Goal: Navigation & Orientation: Find specific page/section

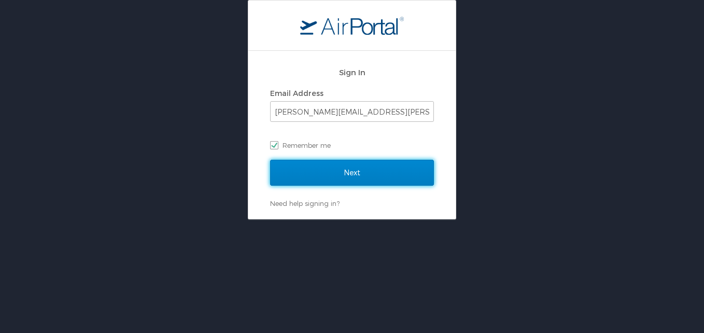
click at [316, 171] on input "Next" at bounding box center [352, 173] width 164 height 26
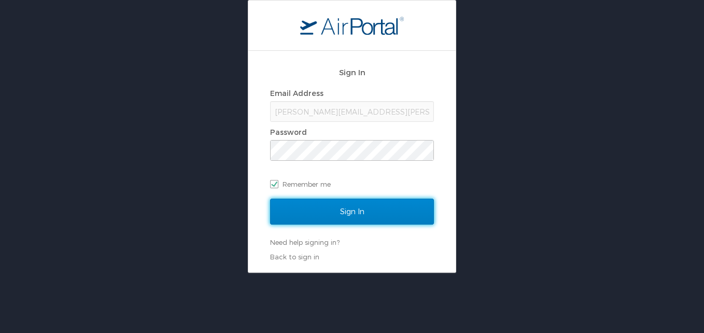
click at [352, 205] on input "Sign In" at bounding box center [352, 212] width 164 height 26
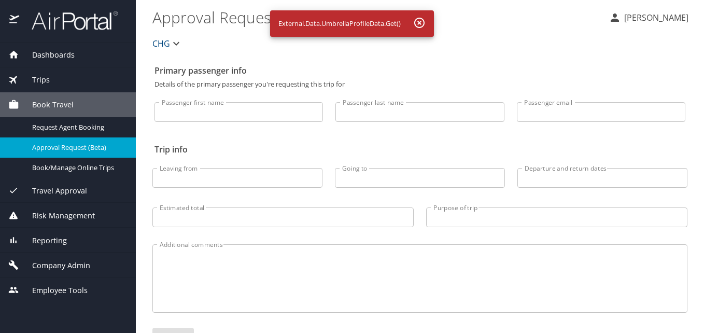
click at [83, 60] on div "Dashboards" at bounding box center [67, 54] width 119 height 11
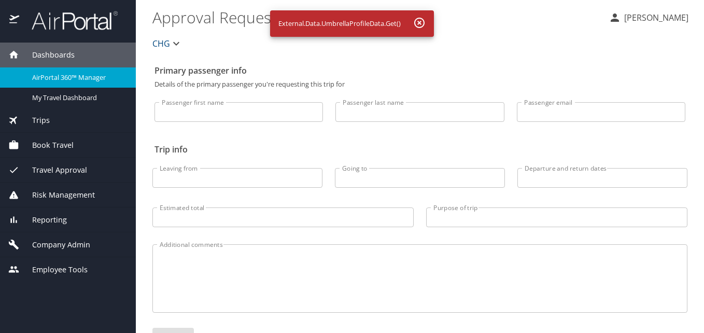
click at [65, 80] on span "AirPortal 360™ Manager" at bounding box center [77, 78] width 91 height 10
